Goal: Task Accomplishment & Management: Manage account settings

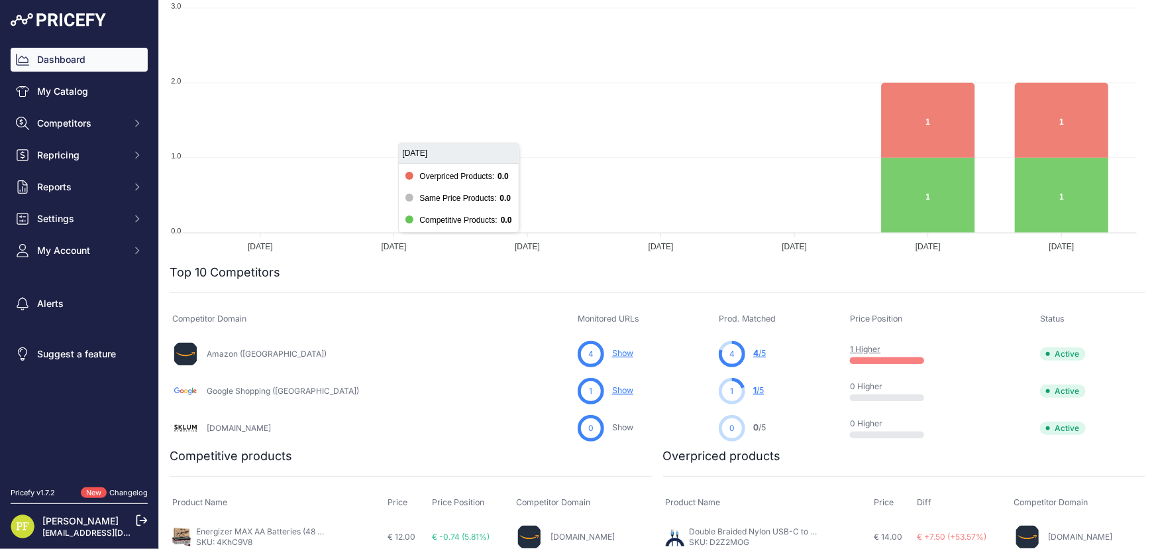
scroll to position [180, 0]
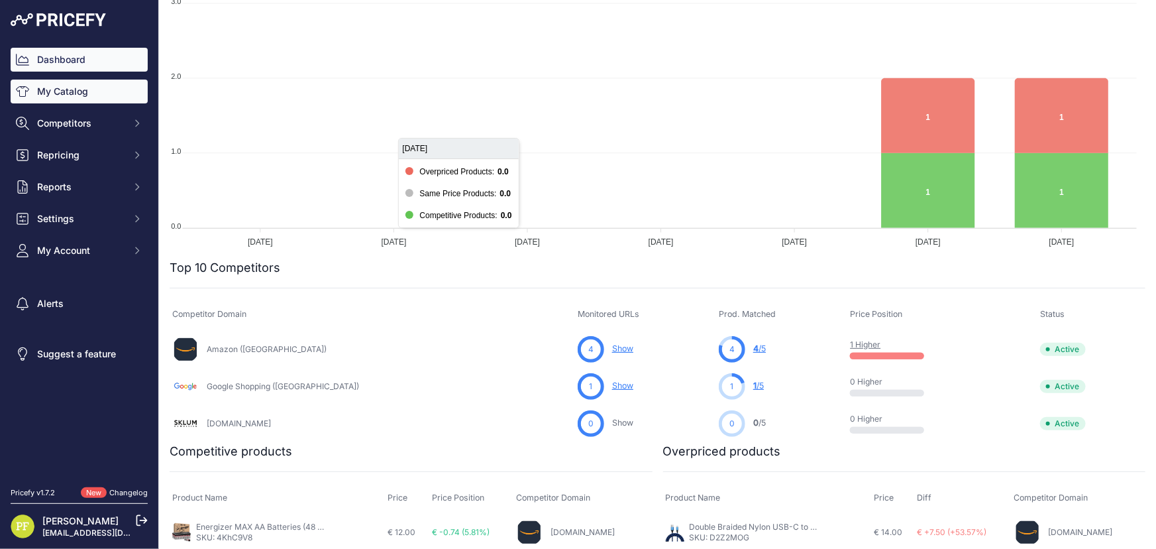
click at [66, 89] on link "My Catalog" at bounding box center [79, 92] width 137 height 24
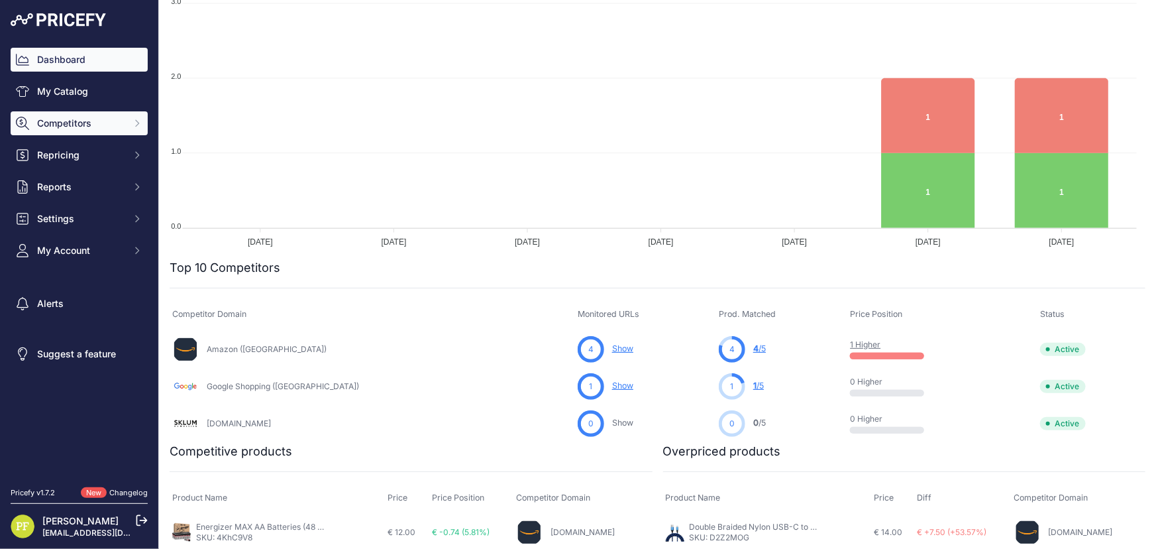
click at [99, 130] on button "Competitors" at bounding box center [79, 123] width 137 height 24
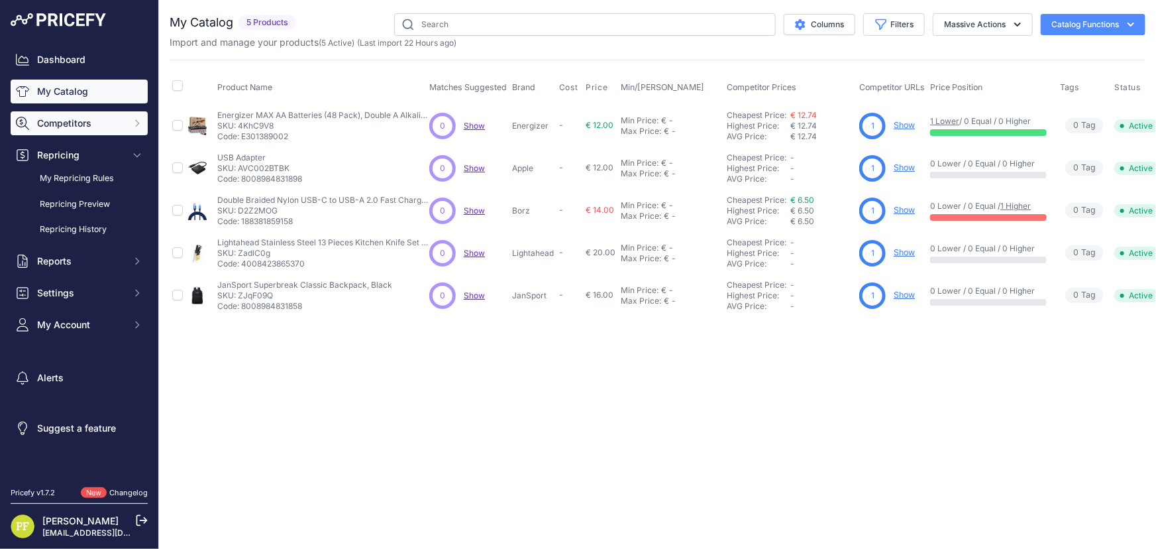
click at [97, 120] on span "Competitors" at bounding box center [80, 123] width 87 height 13
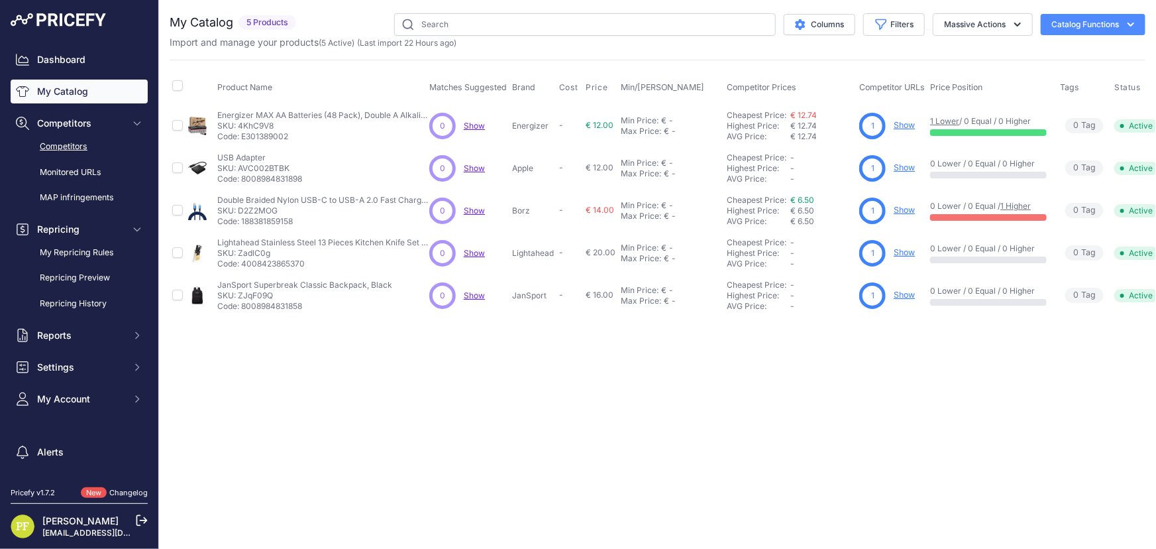
click at [66, 144] on link "Competitors" at bounding box center [79, 146] width 137 height 23
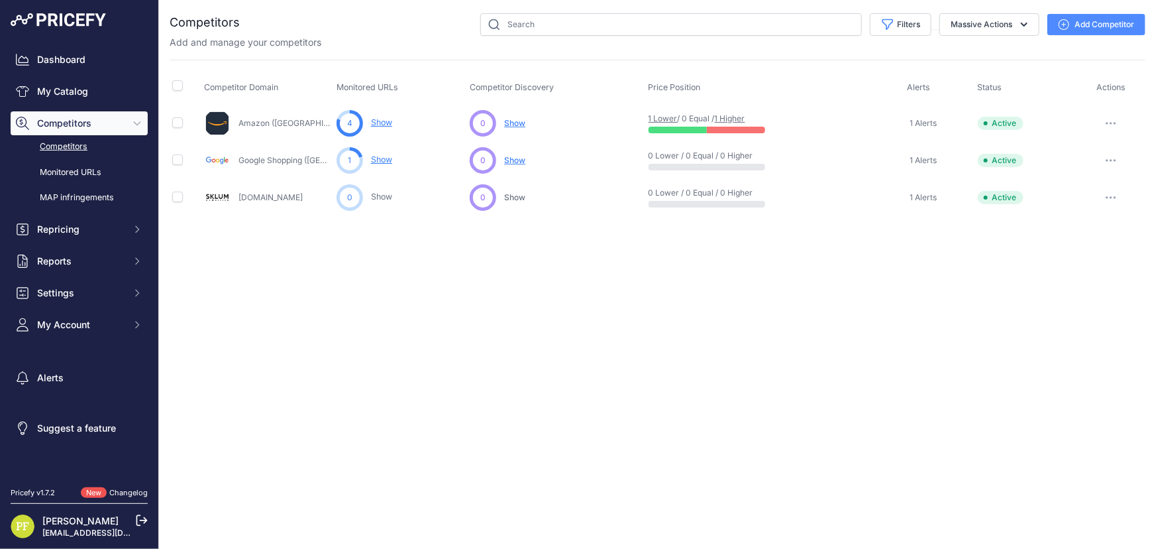
click at [1110, 157] on button "button" at bounding box center [1111, 160] width 27 height 19
click at [1054, 223] on button "Delete" at bounding box center [1087, 230] width 111 height 21
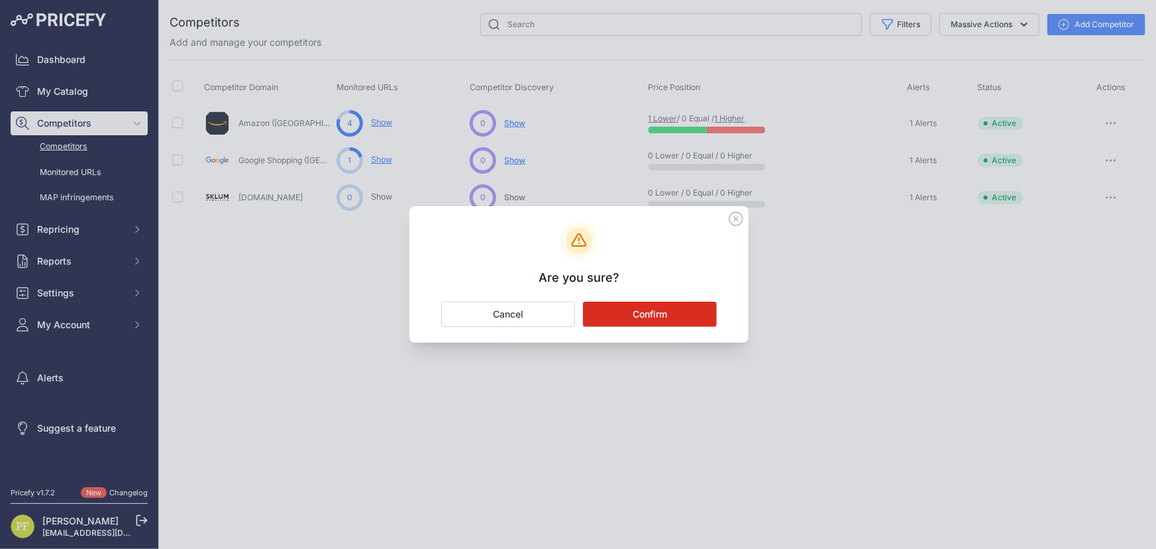
click at [636, 326] on button "Confirm" at bounding box center [650, 314] width 134 height 25
click at [654, 311] on div "Close You are not connected to the internet." at bounding box center [657, 274] width 997 height 549
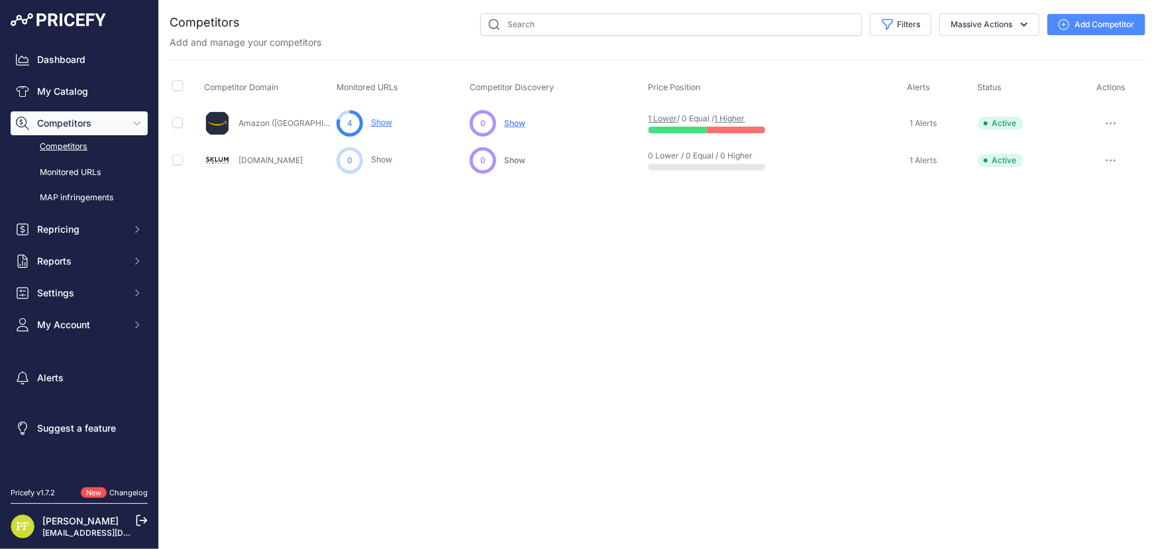
click at [1109, 159] on icon "button" at bounding box center [1111, 160] width 11 height 3
click at [1066, 230] on button "Delete" at bounding box center [1087, 230] width 111 height 21
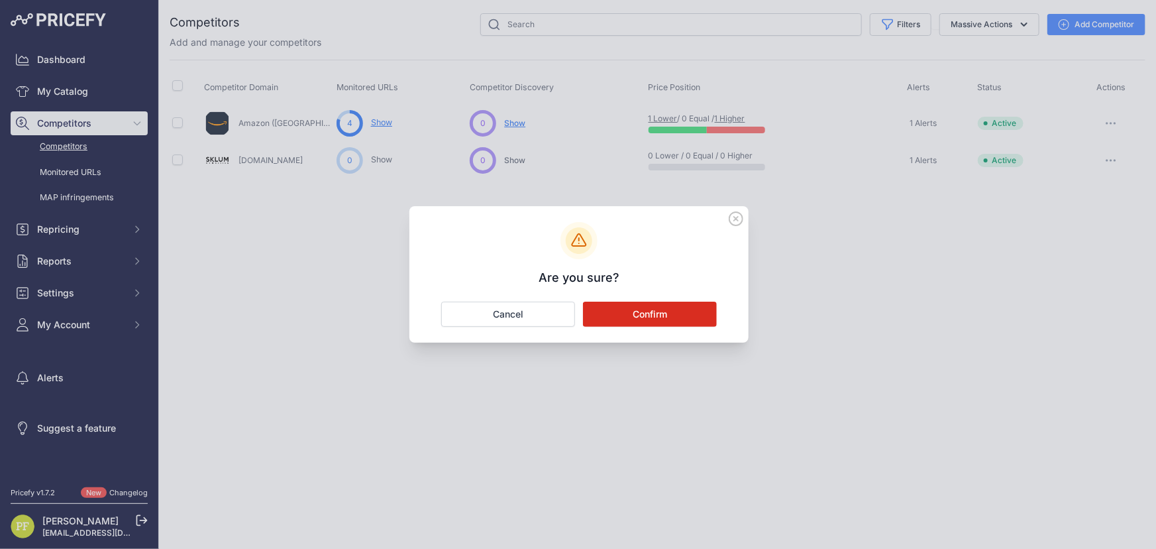
click at [638, 304] on button "Confirm" at bounding box center [650, 314] width 134 height 25
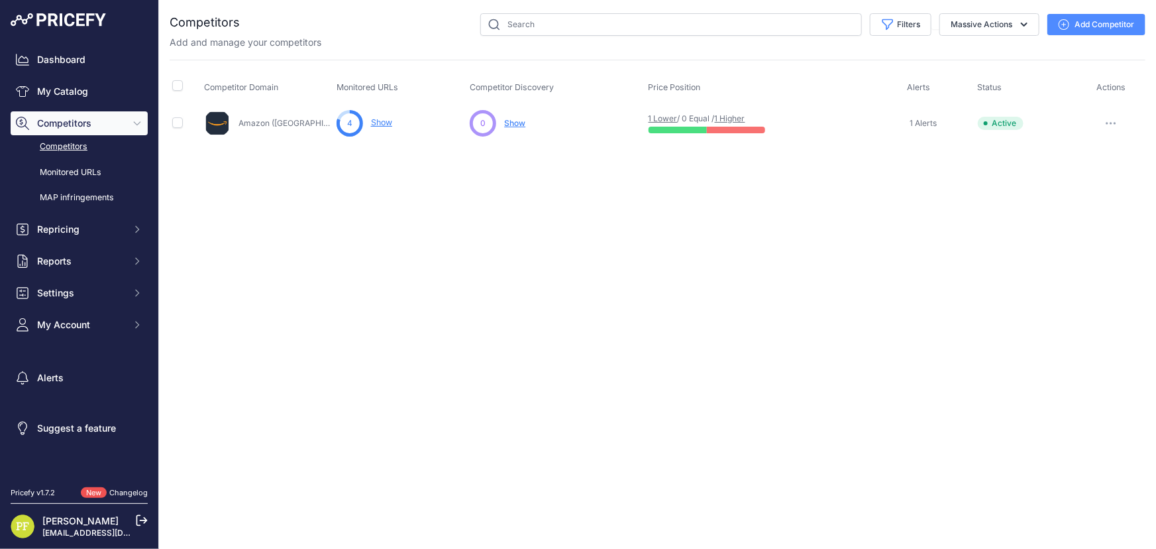
click at [384, 119] on link "Show" at bounding box center [381, 122] width 21 height 10
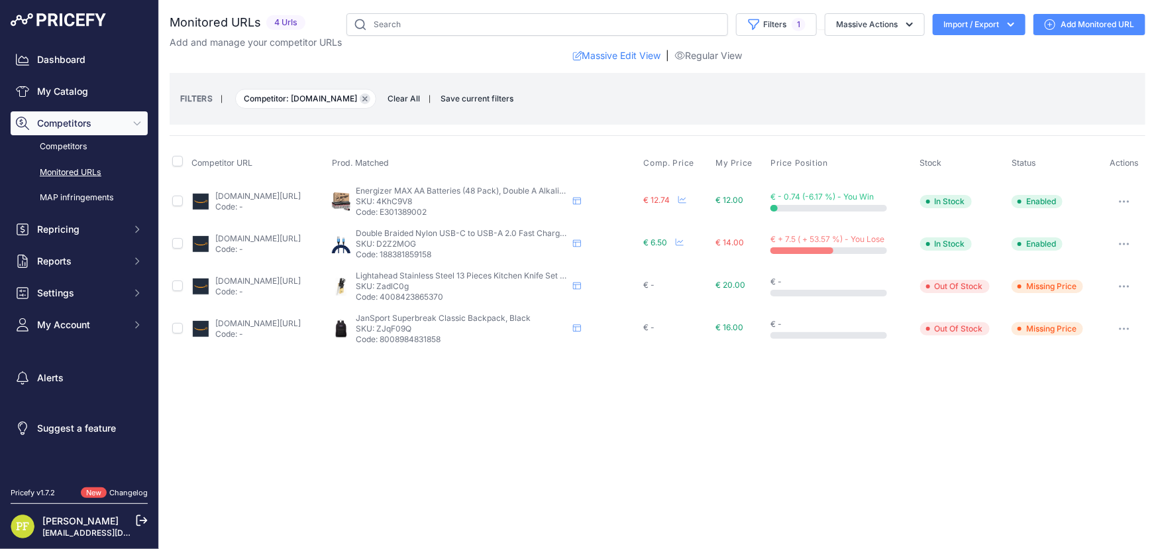
click at [363, 97] on icon "button" at bounding box center [365, 99] width 4 height 4
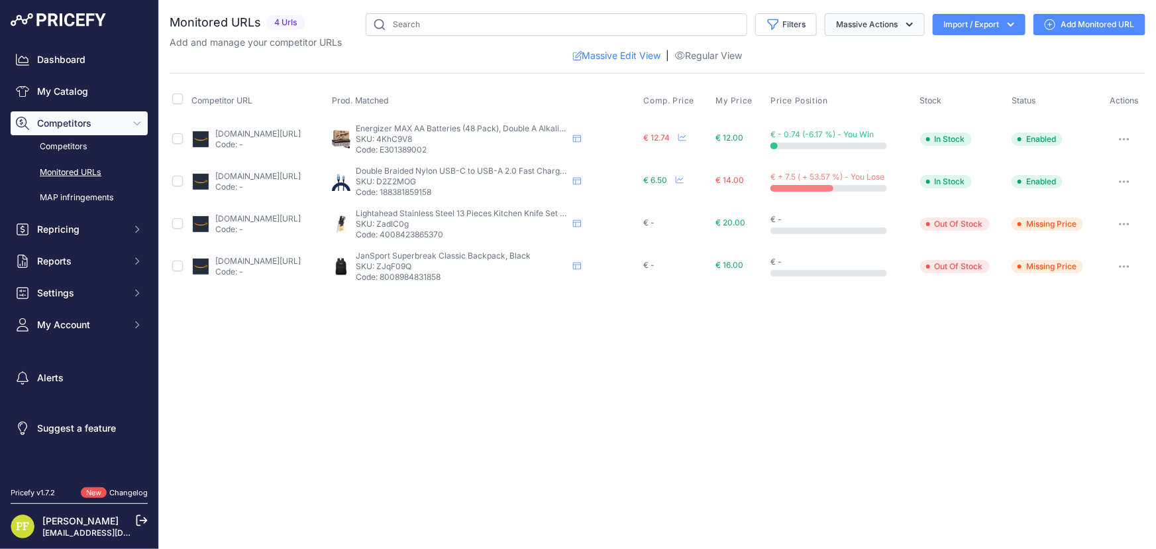
click at [910, 27] on icon "button" at bounding box center [909, 24] width 13 height 13
click at [480, 53] on div "Massive Edit View | Regular View" at bounding box center [658, 55] width 976 height 13
click at [58, 99] on link "My Catalog" at bounding box center [79, 92] width 137 height 24
